Goal: Information Seeking & Learning: Learn about a topic

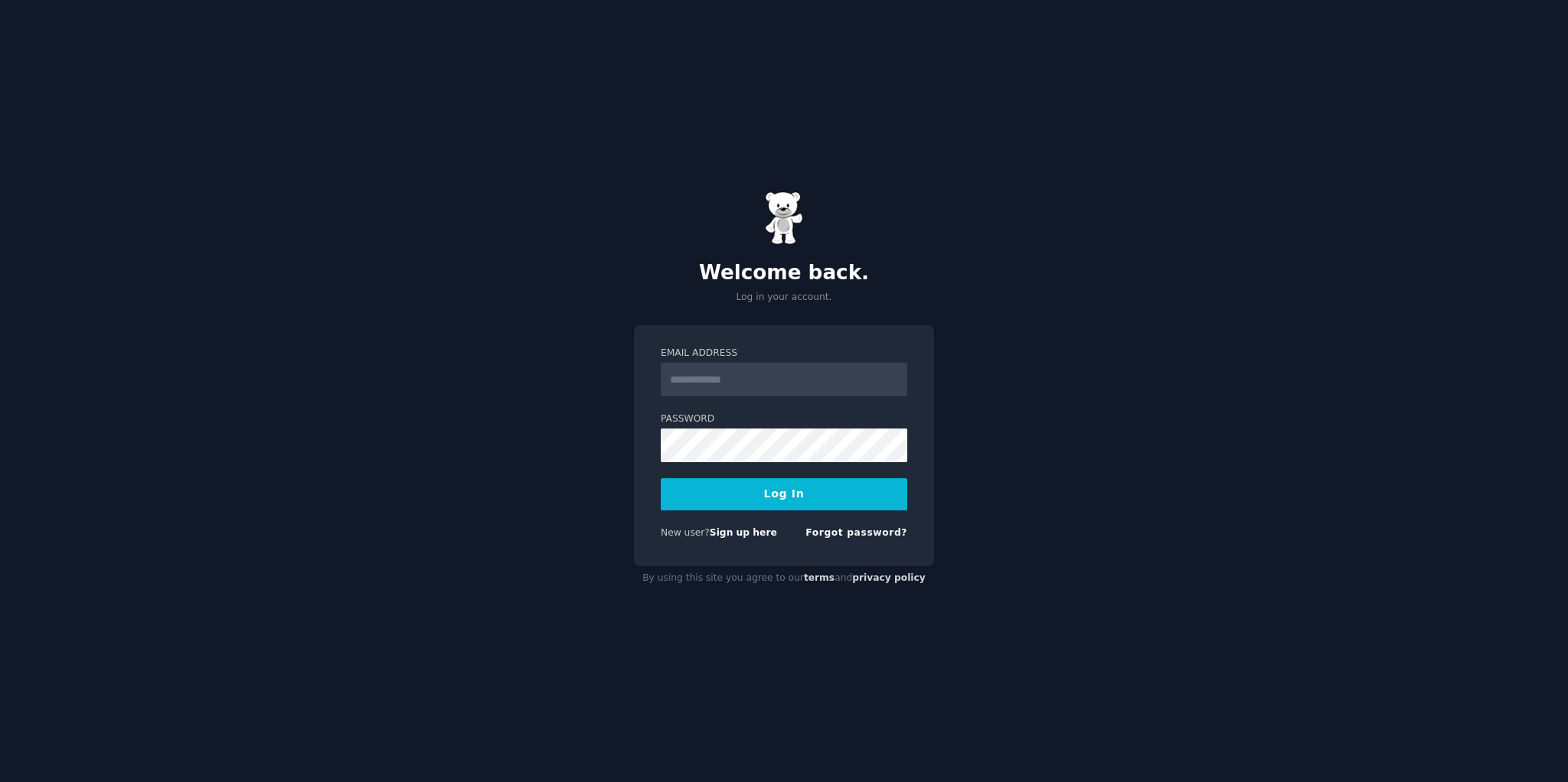
type input "**********"
click at [774, 493] on button "Log In" at bounding box center [784, 494] width 246 height 32
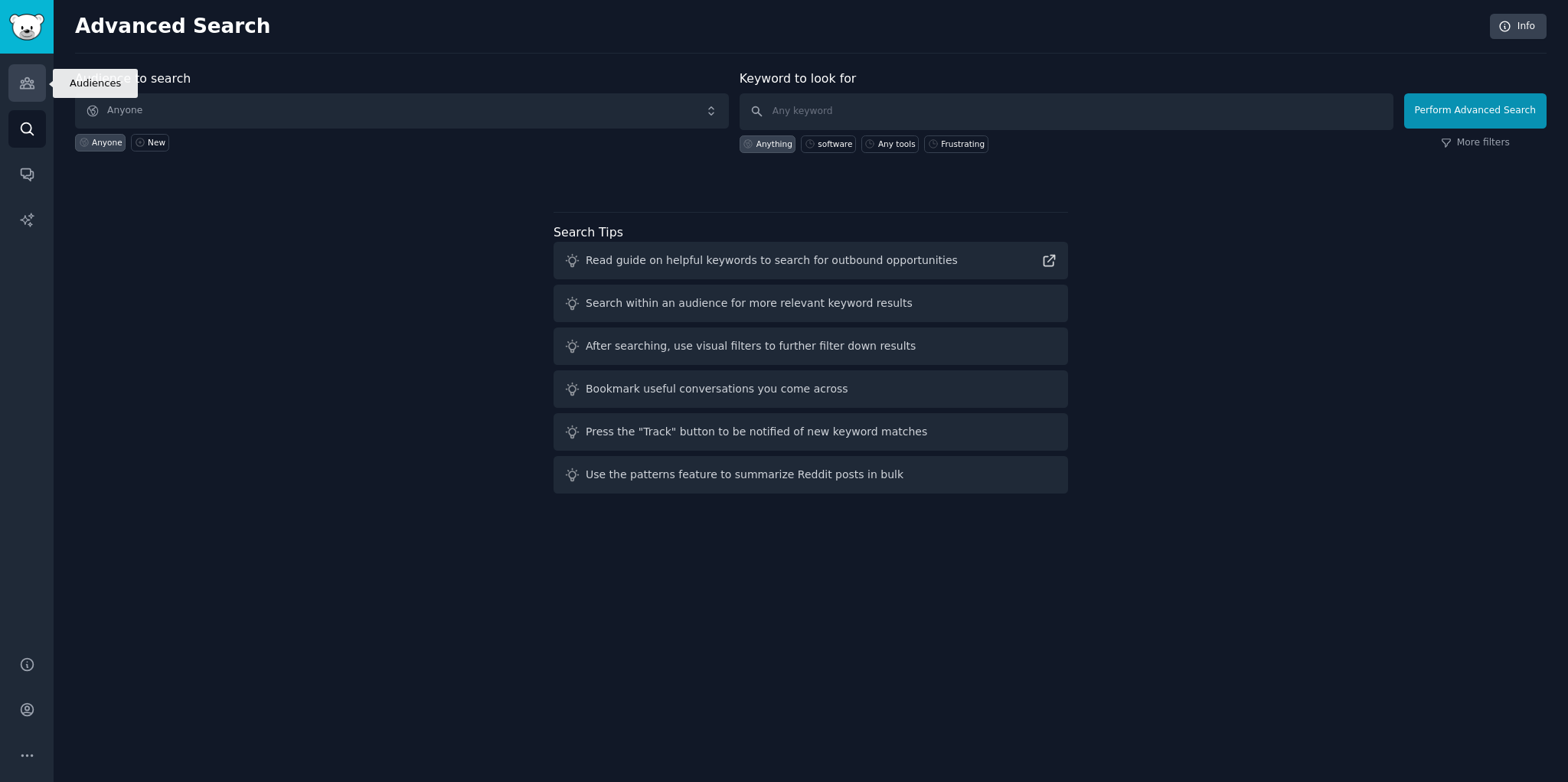
click at [26, 85] on icon "Sidebar" at bounding box center [27, 83] width 16 height 16
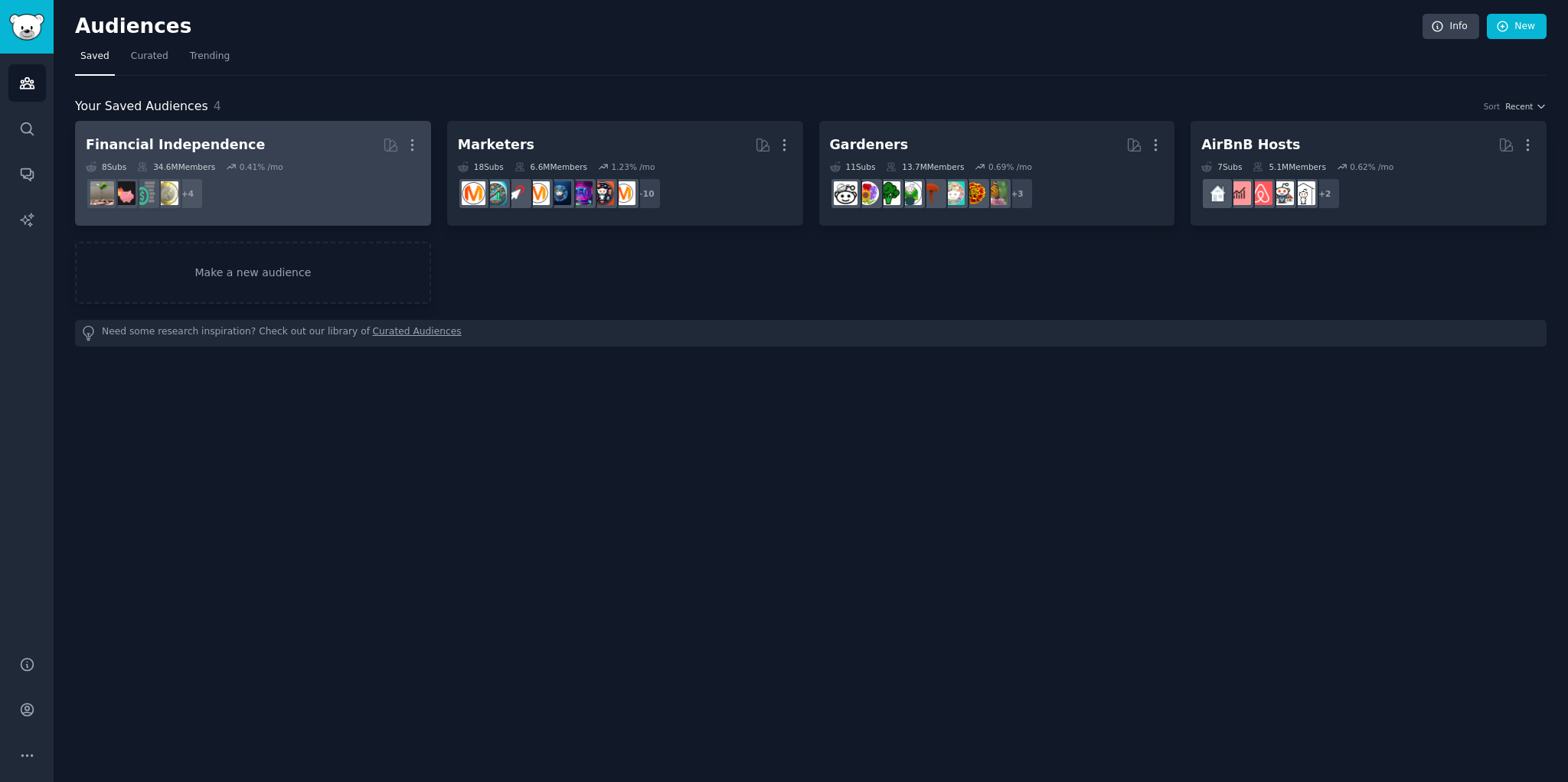
click at [269, 168] on div "0.41 % /mo" at bounding box center [261, 167] width 44 height 11
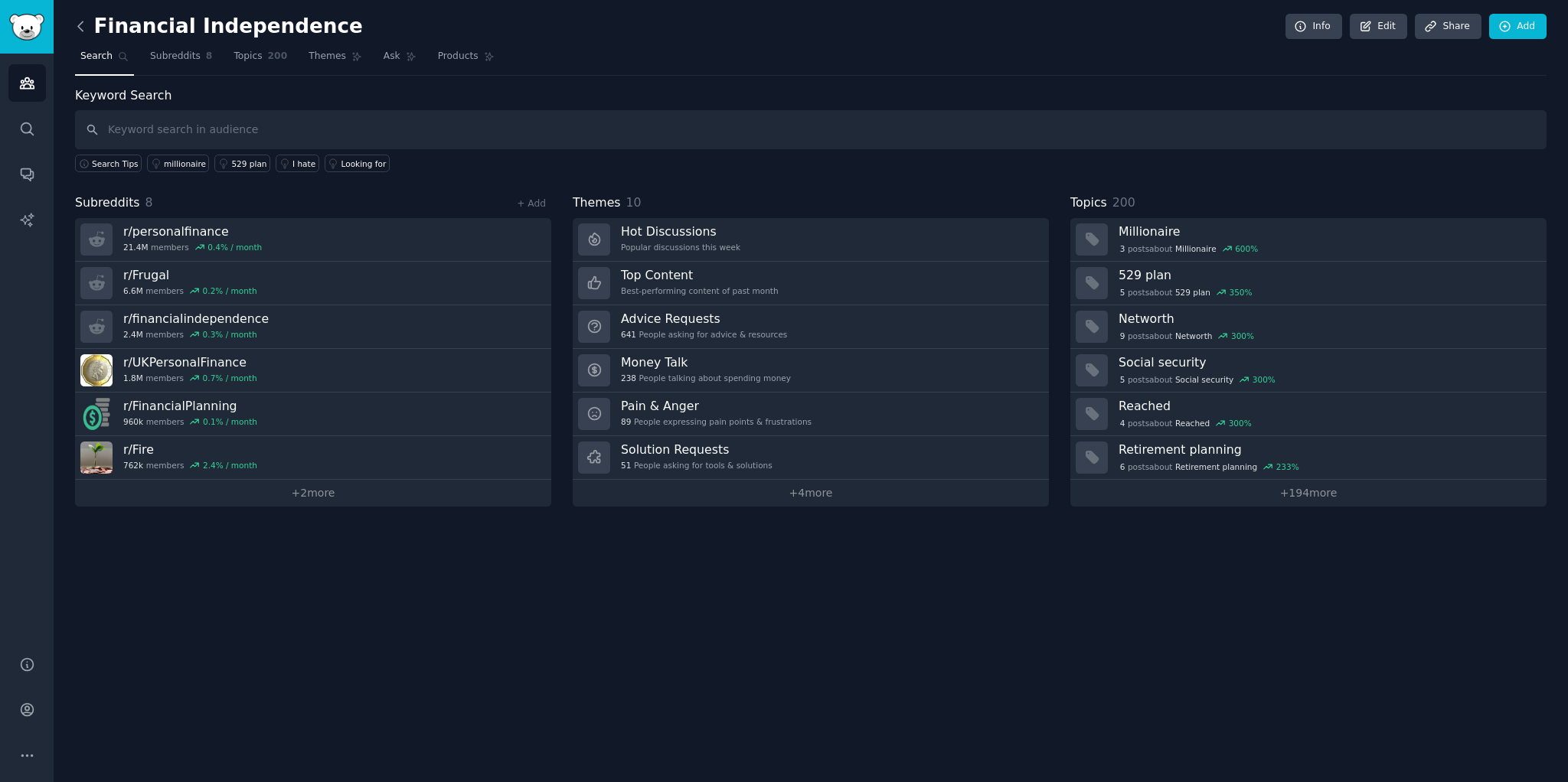
click at [76, 27] on icon at bounding box center [81, 26] width 16 height 16
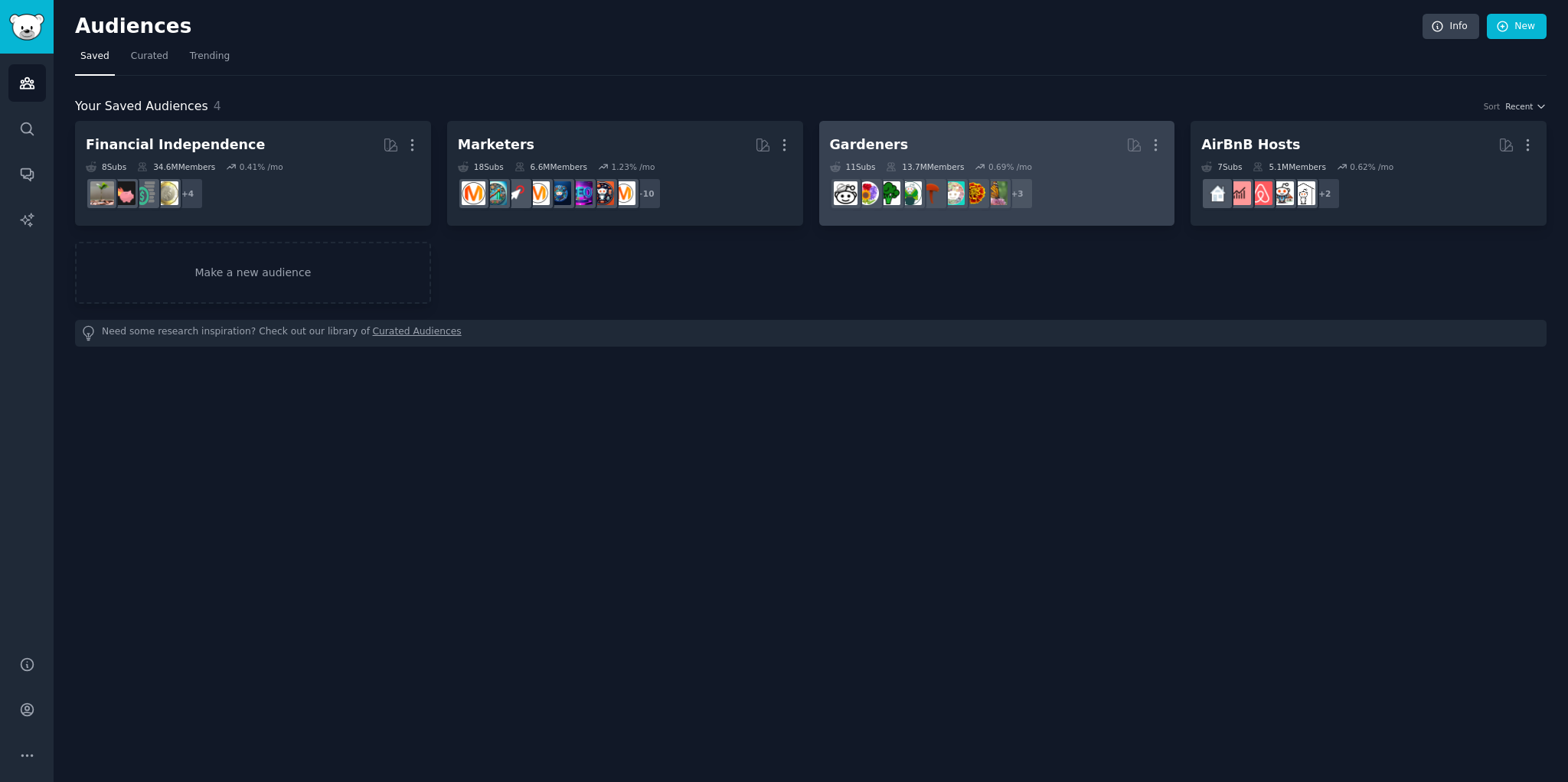
click at [910, 150] on h2 "Gardeners More" at bounding box center [997, 145] width 335 height 27
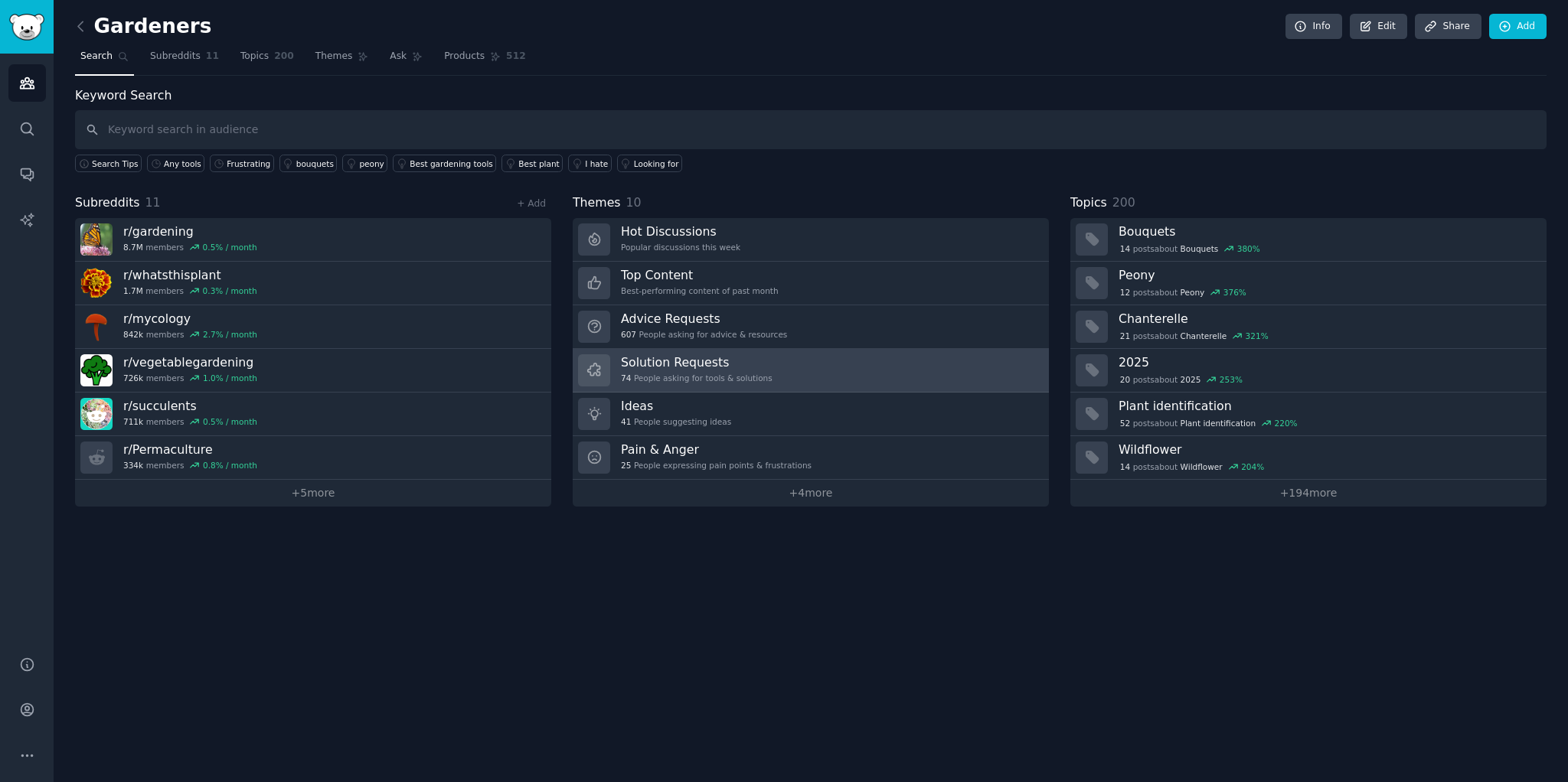
click at [665, 367] on h3 "Solution Requests" at bounding box center [696, 363] width 151 height 16
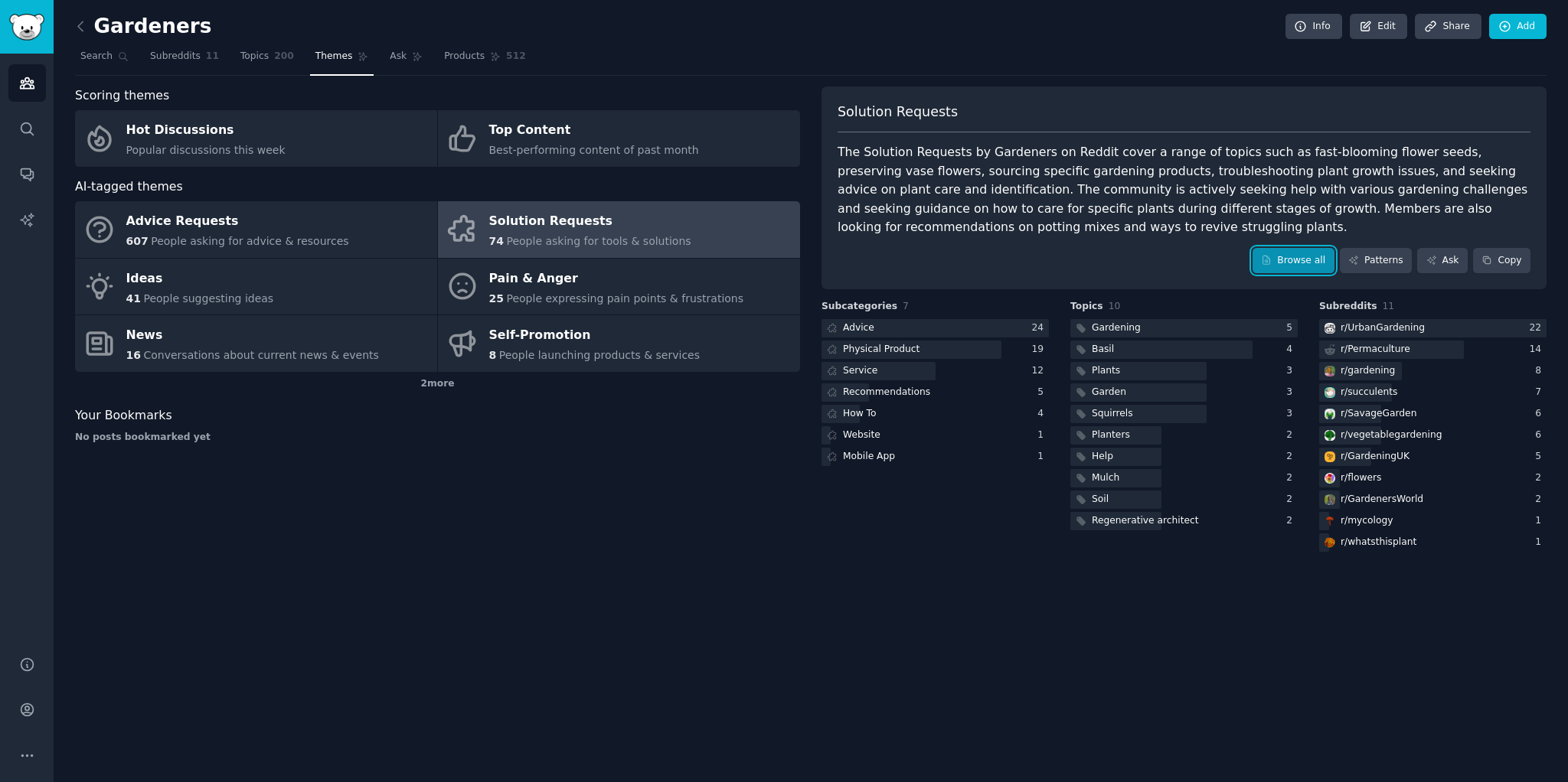
click at [1305, 254] on link "Browse all" at bounding box center [1293, 260] width 82 height 26
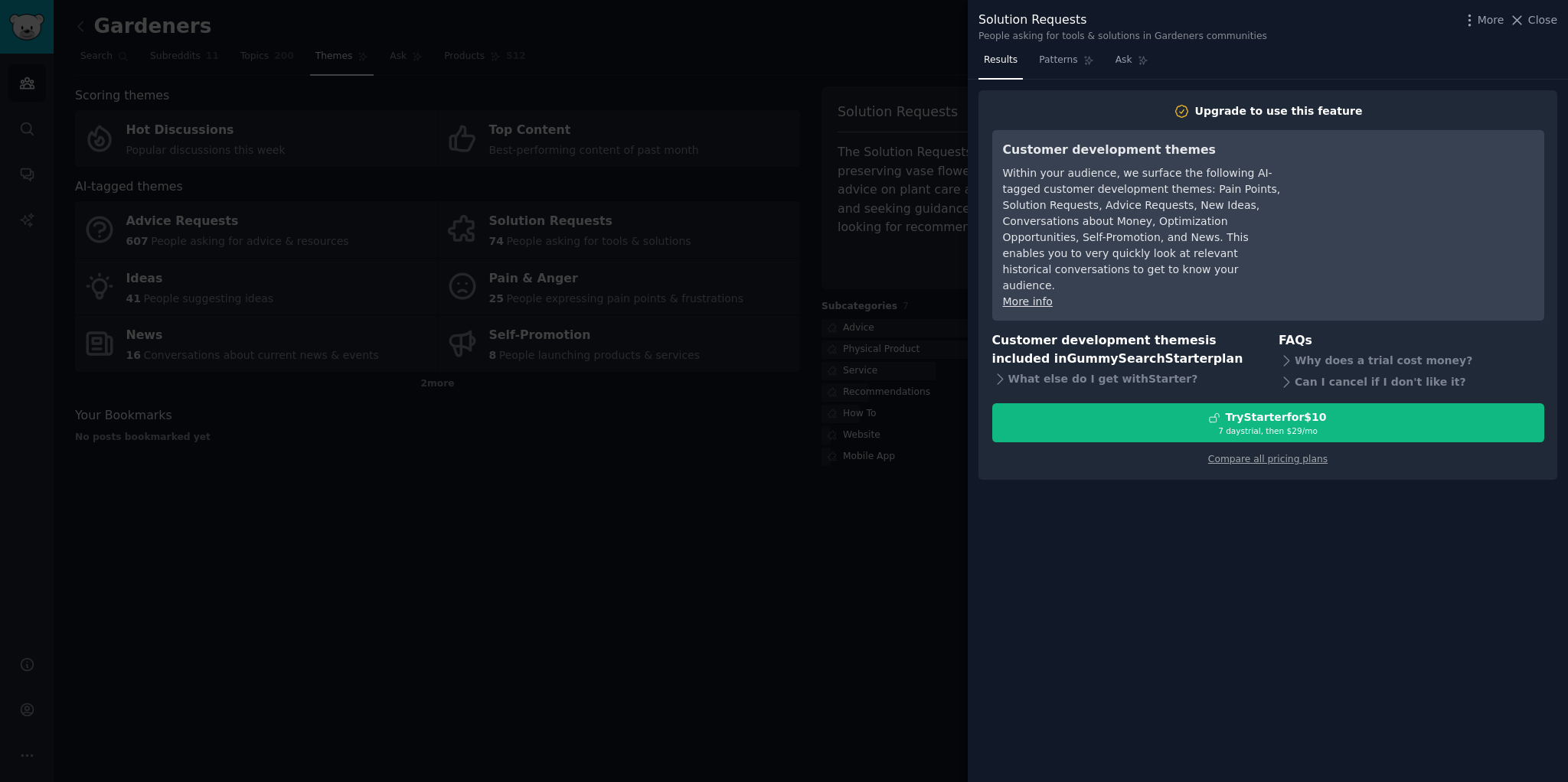
click at [814, 497] on div at bounding box center [784, 391] width 1568 height 782
